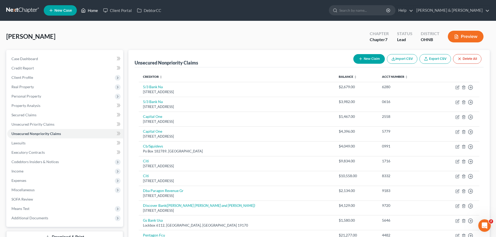
click at [86, 10] on icon at bounding box center [83, 10] width 5 height 6
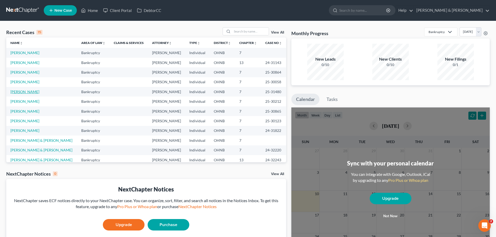
click at [22, 90] on link "[PERSON_NAME]" at bounding box center [24, 92] width 29 height 4
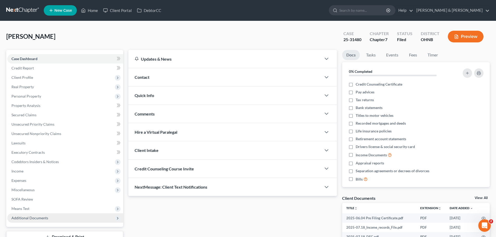
click at [18, 217] on span "Additional Documents" at bounding box center [29, 218] width 37 height 4
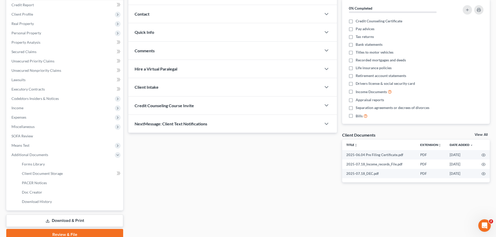
scroll to position [64, 0]
click at [28, 173] on span "Client Document Storage" at bounding box center [42, 173] width 41 height 4
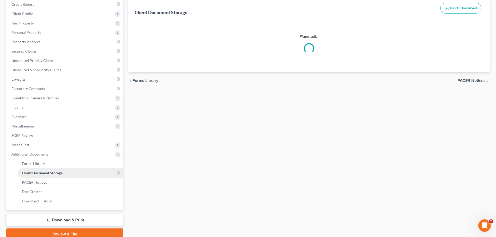
select select "16"
select select "20"
select select "5"
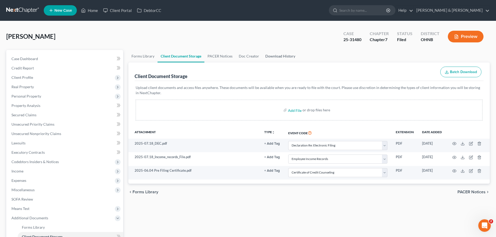
click at [268, 54] on link "Download History" at bounding box center [280, 56] width 36 height 13
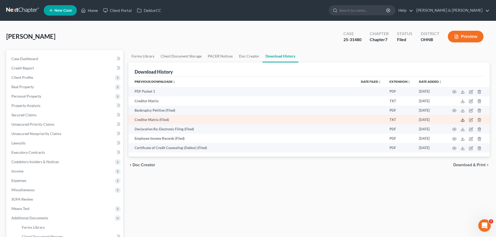
click at [463, 120] on polyline at bounding box center [463, 120] width 2 height 1
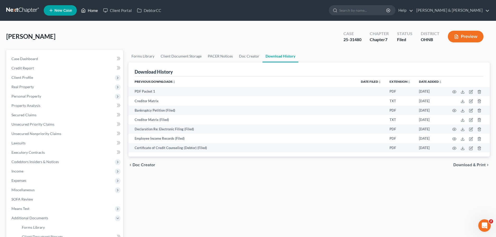
click at [96, 7] on link "Home" at bounding box center [89, 10] width 22 height 9
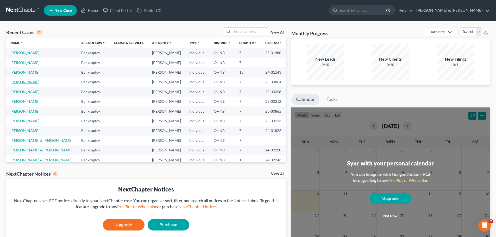
click at [28, 80] on link "[PERSON_NAME]" at bounding box center [24, 82] width 29 height 4
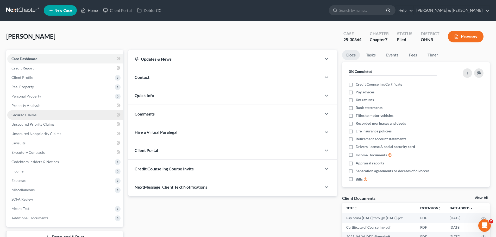
click at [26, 114] on span "Secured Claims" at bounding box center [23, 115] width 25 height 4
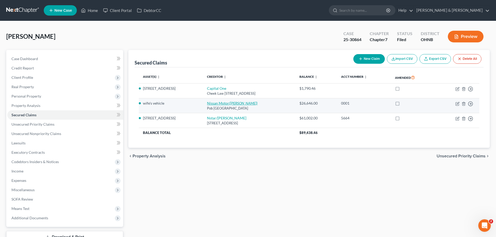
click at [233, 104] on icon "([PERSON_NAME])" at bounding box center [243, 103] width 28 height 4
select select "45"
select select "0"
select select "3"
select select "0"
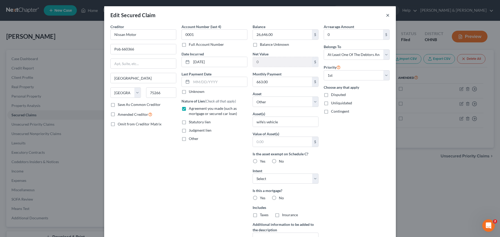
click at [386, 16] on button "×" at bounding box center [388, 15] width 4 height 6
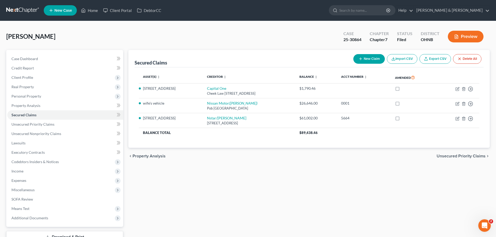
click at [273, 39] on div "[PERSON_NAME] Upgraded Case 25-30864 Chapter Chapter 7 Status [GEOGRAPHIC_DATA]…" at bounding box center [248, 38] width 484 height 23
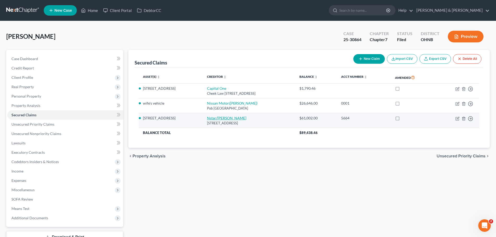
click at [209, 117] on link "Nstar/[PERSON_NAME]" at bounding box center [226, 118] width 39 height 4
select select "45"
select select "8"
select select "2"
select select "0"
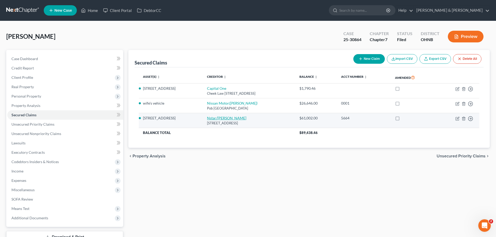
select select "0"
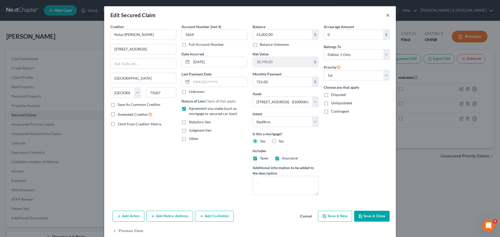
click at [387, 14] on button "×" at bounding box center [388, 15] width 4 height 6
